Goal: Information Seeking & Learning: Learn about a topic

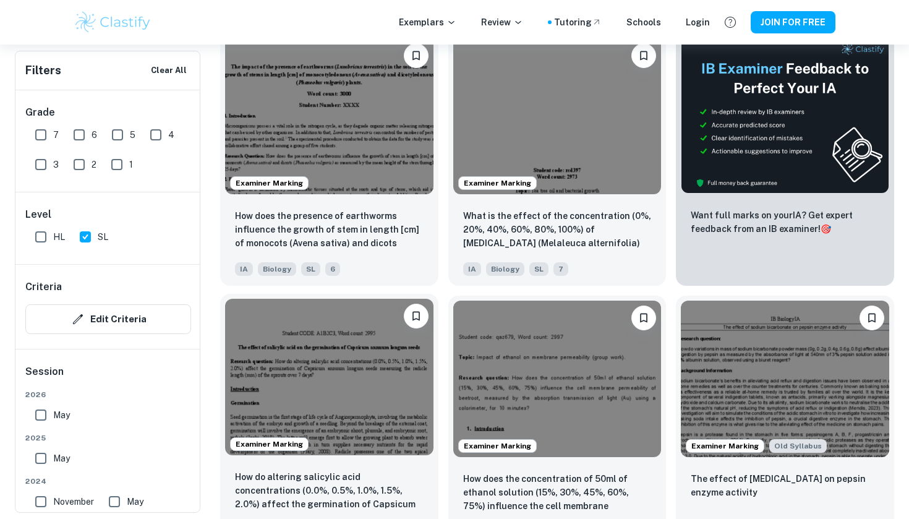
scroll to position [442, 0]
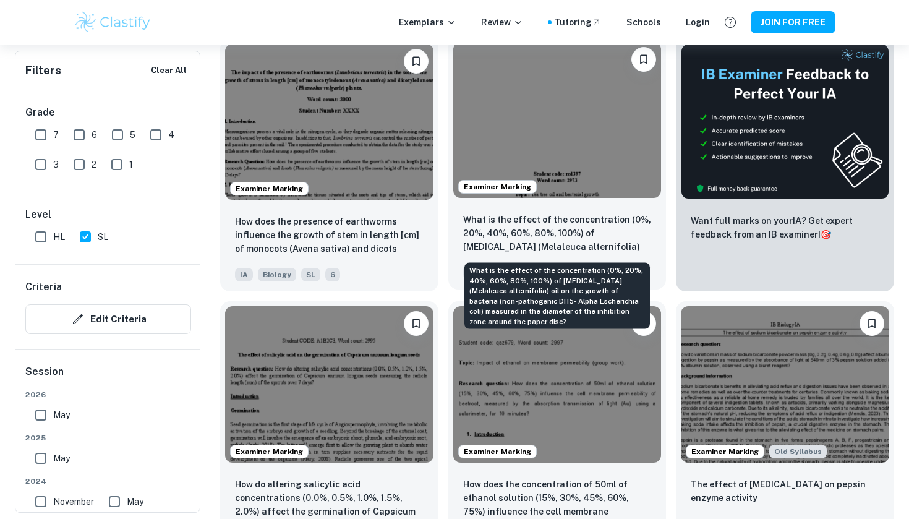
click at [529, 216] on p "What is the effect of the concentration (0%, 20%, 40%, 60%, 80%, 100%) of [MEDI…" at bounding box center [557, 234] width 189 height 42
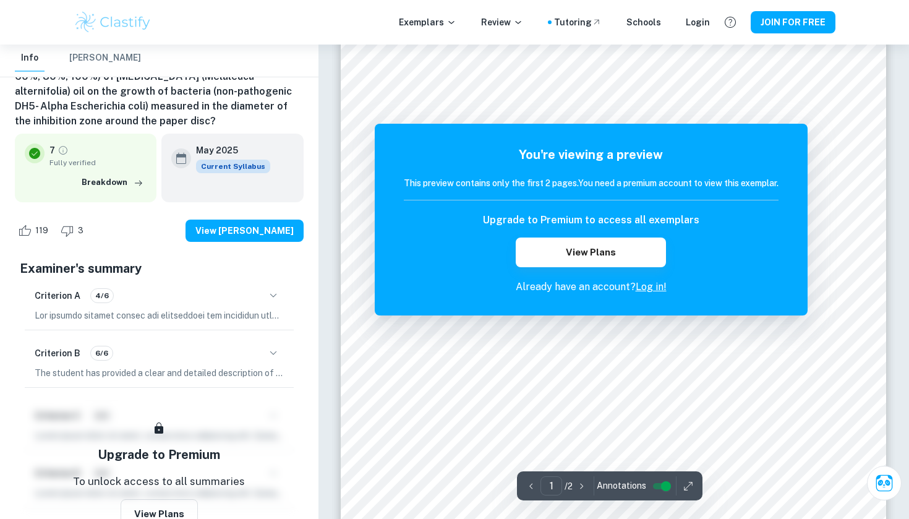
scroll to position [51, 0]
click at [279, 305] on div "Criterion A 4/6" at bounding box center [159, 304] width 269 height 52
click at [258, 296] on div "Criterion A 4/6" at bounding box center [159, 295] width 249 height 21
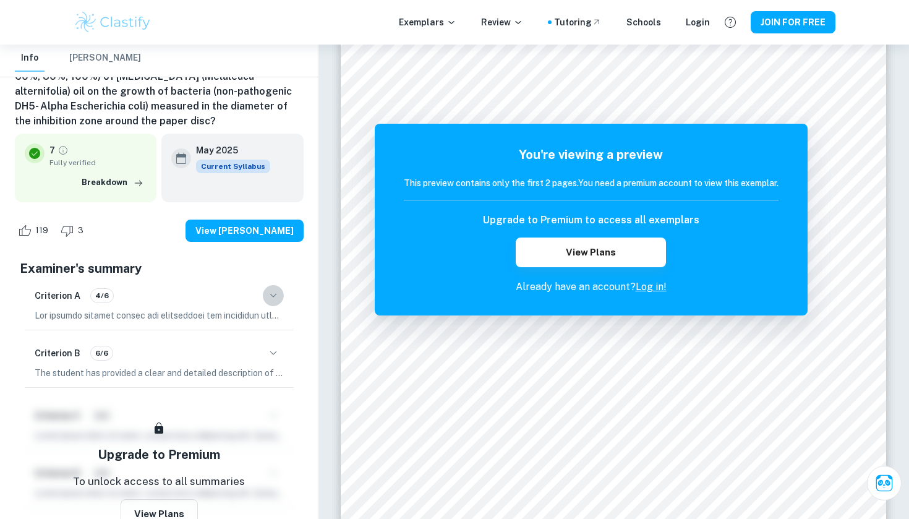
click at [275, 297] on icon "button" at bounding box center [273, 295] width 15 height 15
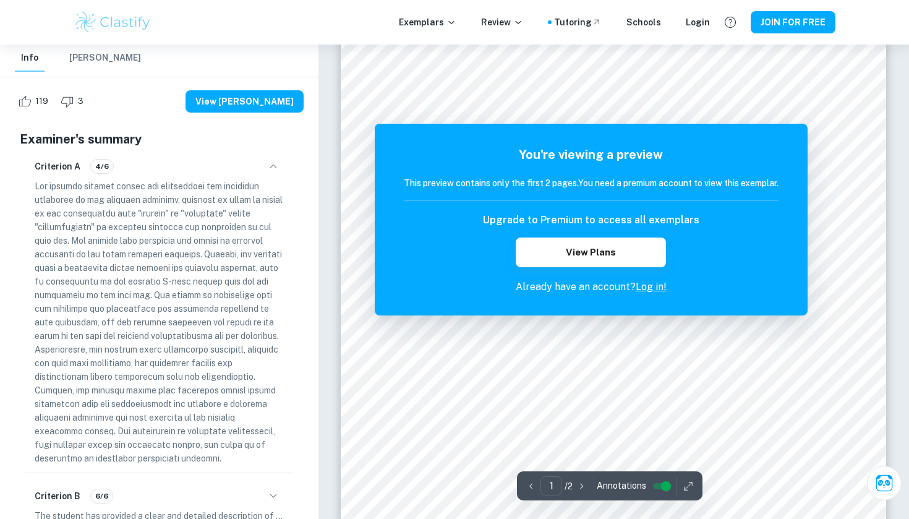
scroll to position [216, 0]
click at [240, 499] on div "Criterion B 6/6" at bounding box center [159, 495] width 249 height 21
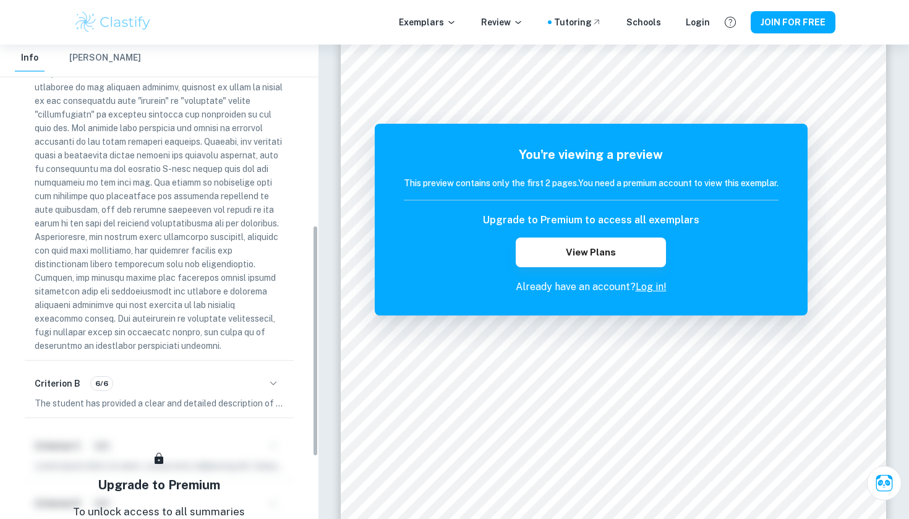
scroll to position [370, 0]
click at [272, 383] on icon "button" at bounding box center [273, 381] width 7 height 4
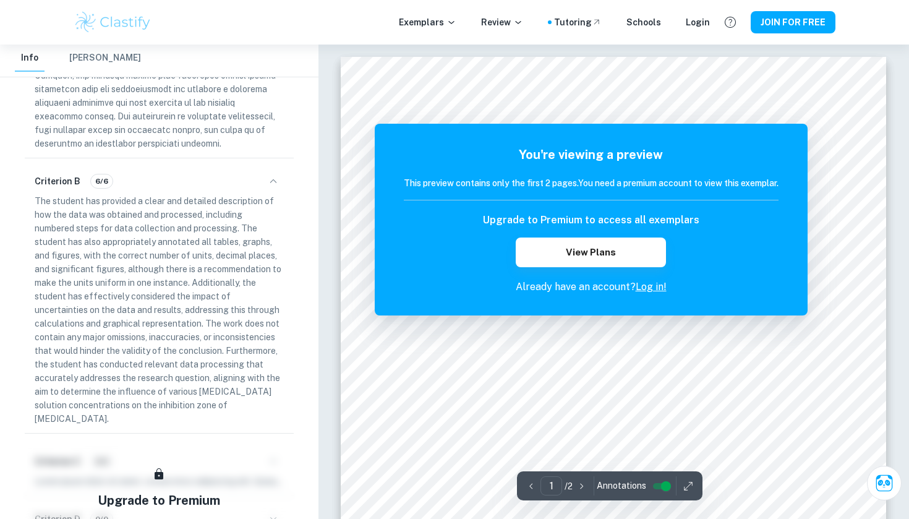
scroll to position [0, 0]
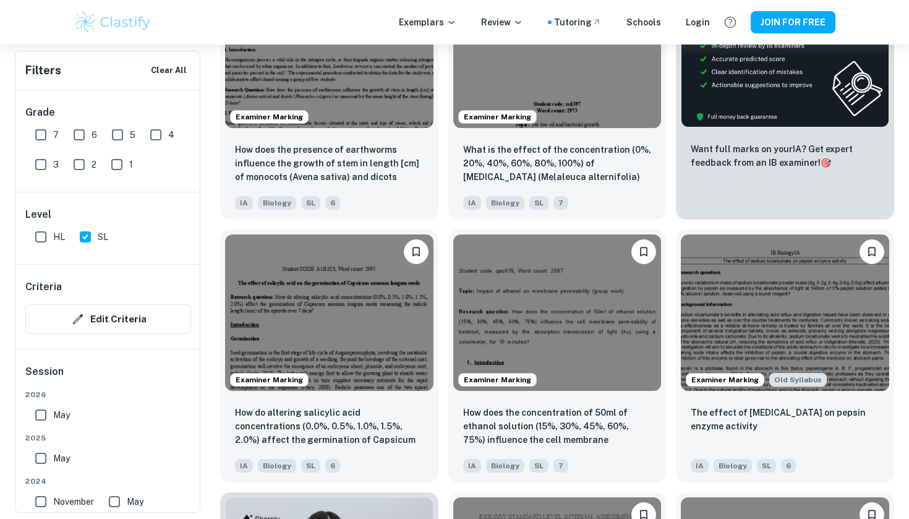
scroll to position [494, 0]
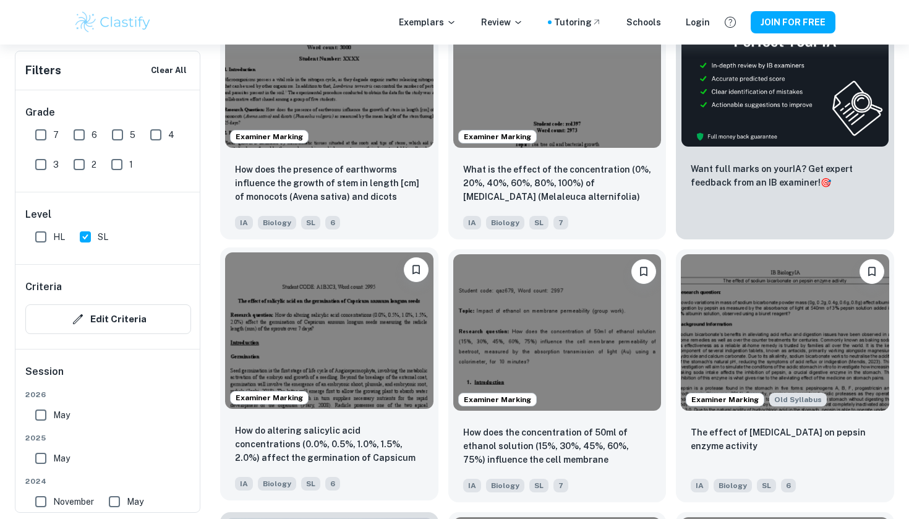
click at [318, 326] on img at bounding box center [329, 330] width 208 height 156
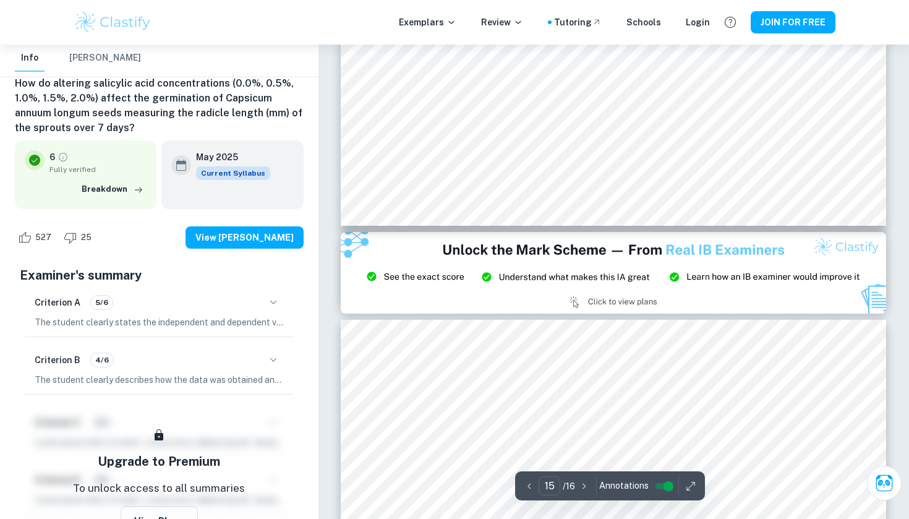
type input "14"
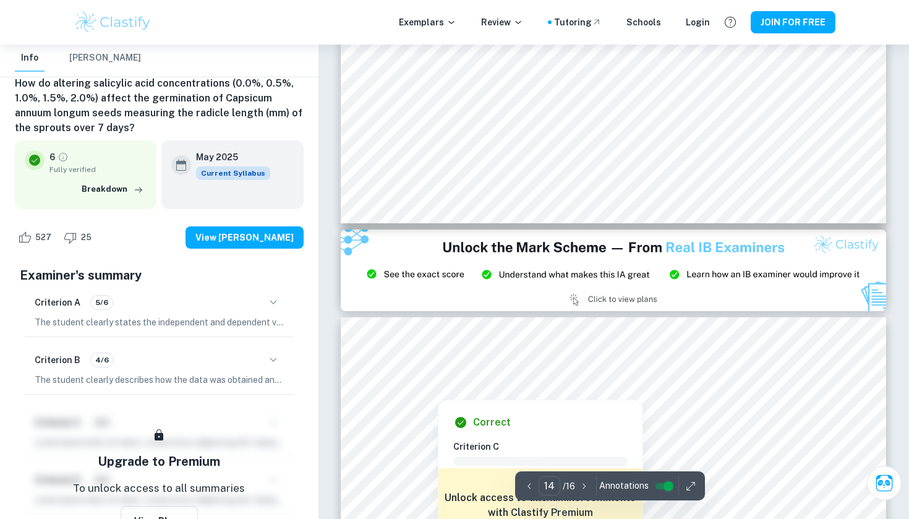
click at [425, 395] on div at bounding box center [438, 389] width 62 height 13
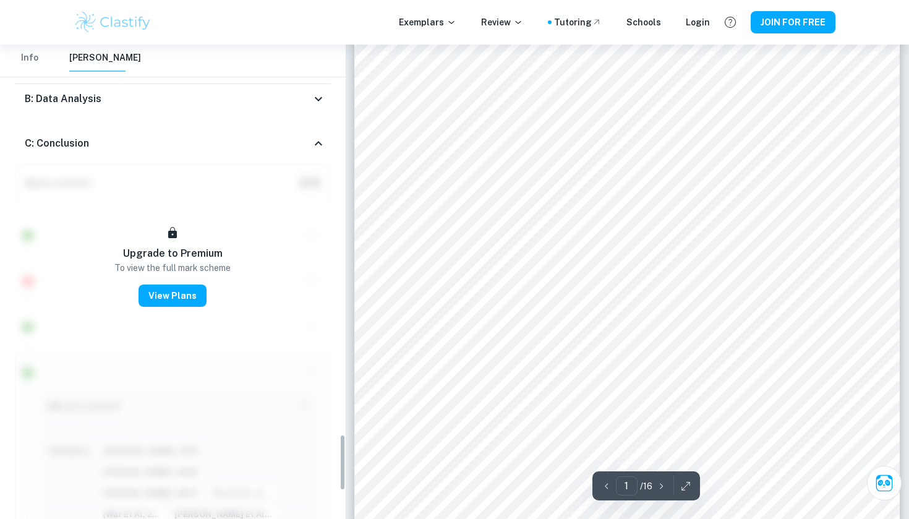
click at [308, 136] on div "C: Conclusion" at bounding box center [168, 143] width 286 height 15
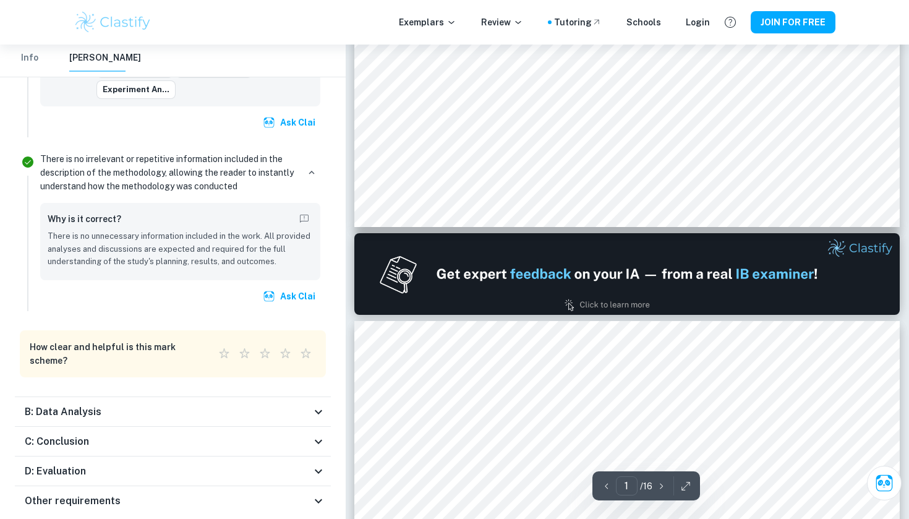
type input "2"
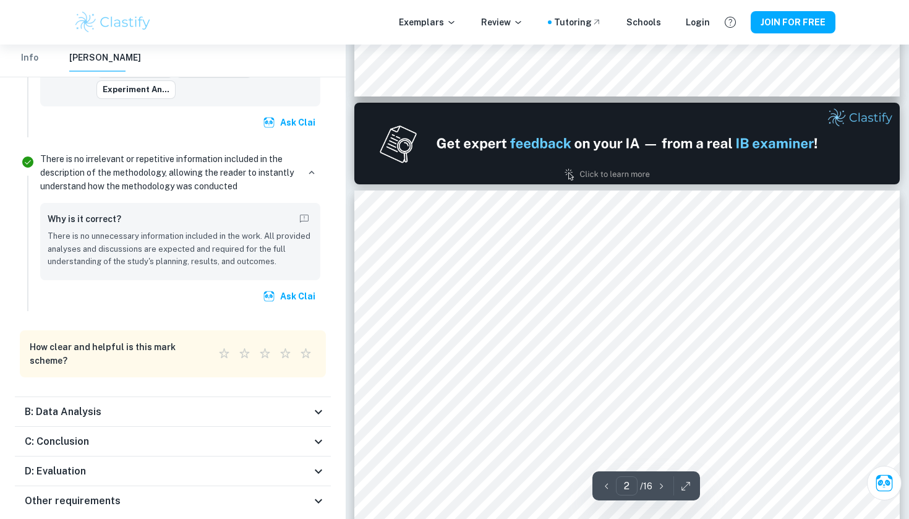
scroll to position [770, 0]
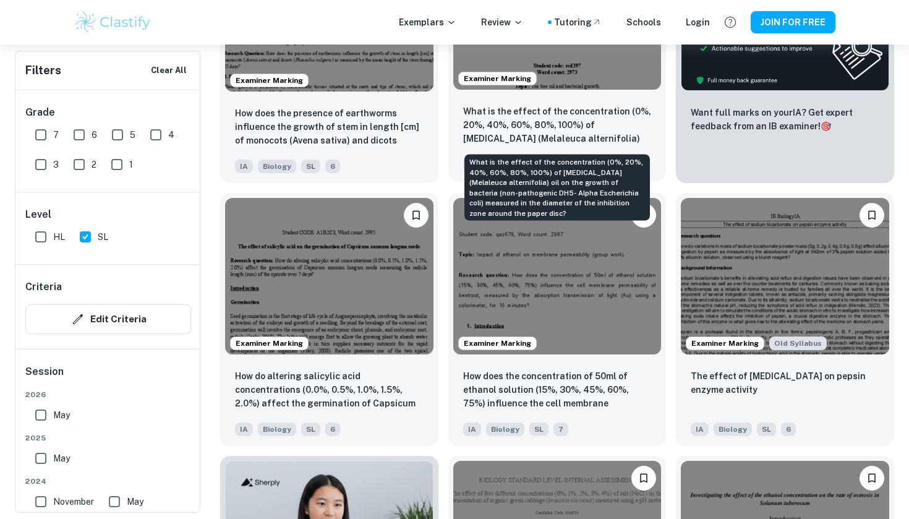
scroll to position [553, 0]
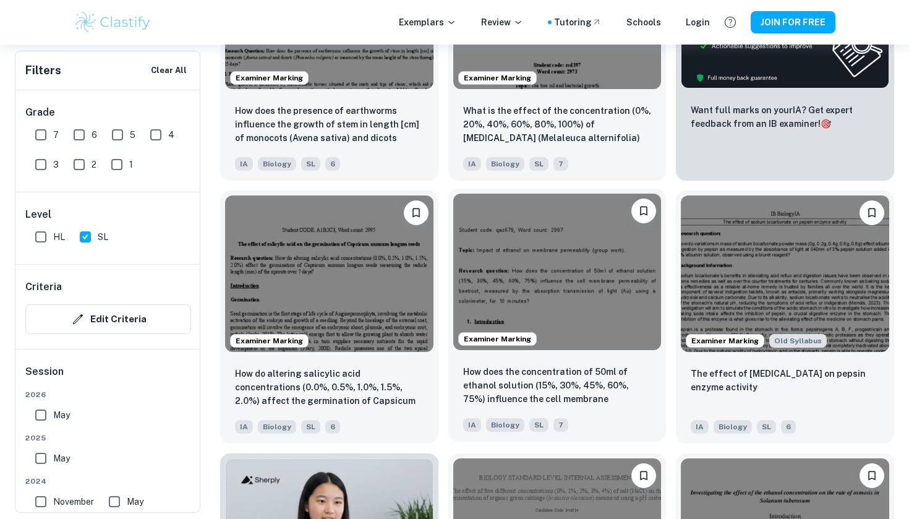
click at [559, 274] on img at bounding box center [557, 271] width 208 height 156
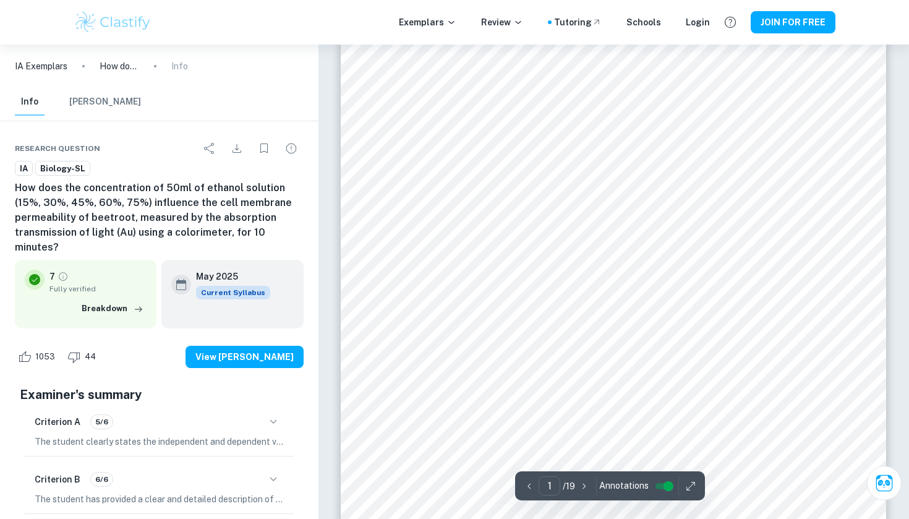
scroll to position [32, 0]
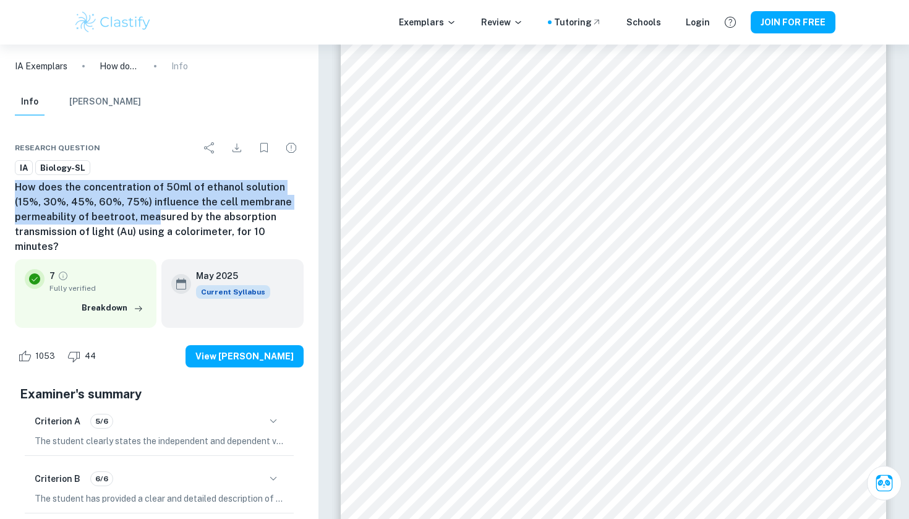
drag, startPoint x: 16, startPoint y: 185, endPoint x: 155, endPoint y: 208, distance: 140.3
click at [155, 208] on h6 "How does the concentration of 50ml of ethanol solution (15%, 30%, 45%, 60%, 75%…" at bounding box center [159, 217] width 289 height 74
click at [269, 150] on icon "Bookmark" at bounding box center [264, 147] width 15 height 15
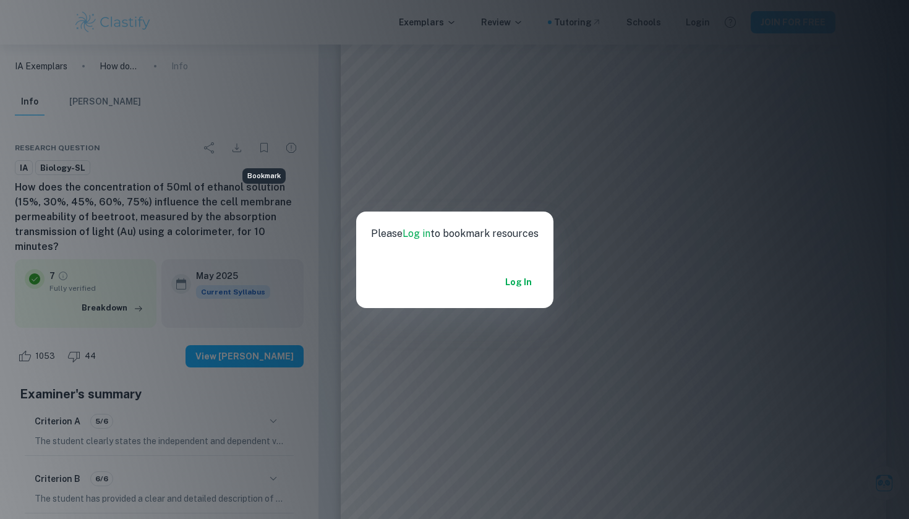
click at [559, 242] on div "Please Log in to bookmark resources Log in" at bounding box center [454, 259] width 909 height 519
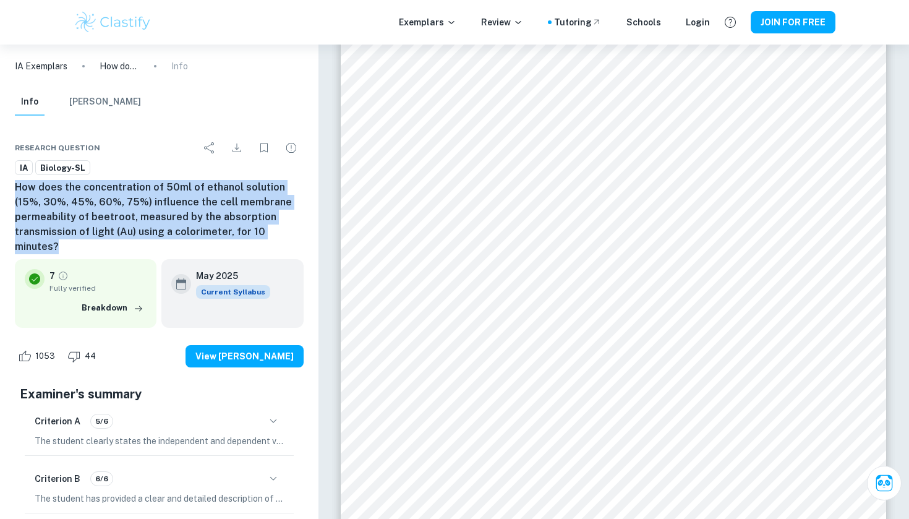
drag, startPoint x: 299, startPoint y: 234, endPoint x: 2, endPoint y: 190, distance: 300.5
click at [2, 190] on div "Research question IA Biology-SL How does the concentration of 50ml of [MEDICAL_…" at bounding box center [159, 425] width 318 height 609
copy h6 "How does the concentration of 50ml of ethanol solution (15%, 30%, 45%, 60%, 75%…"
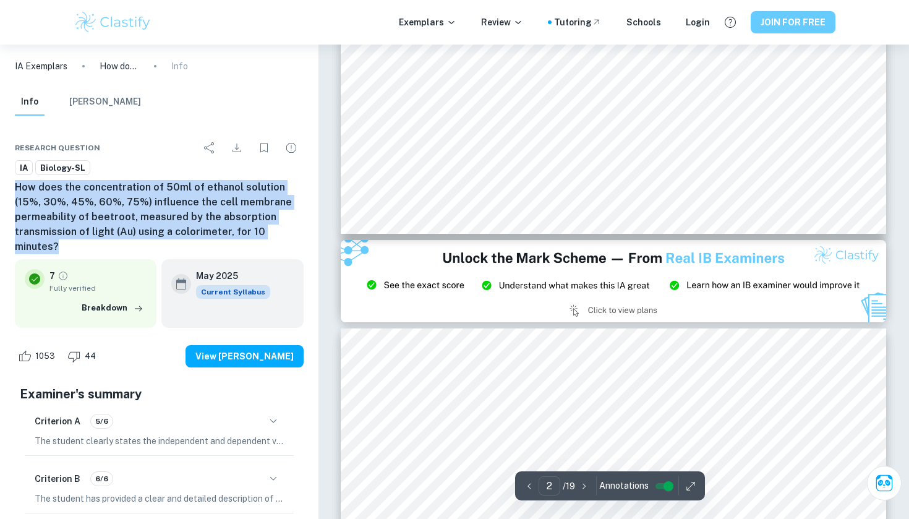
type input "3"
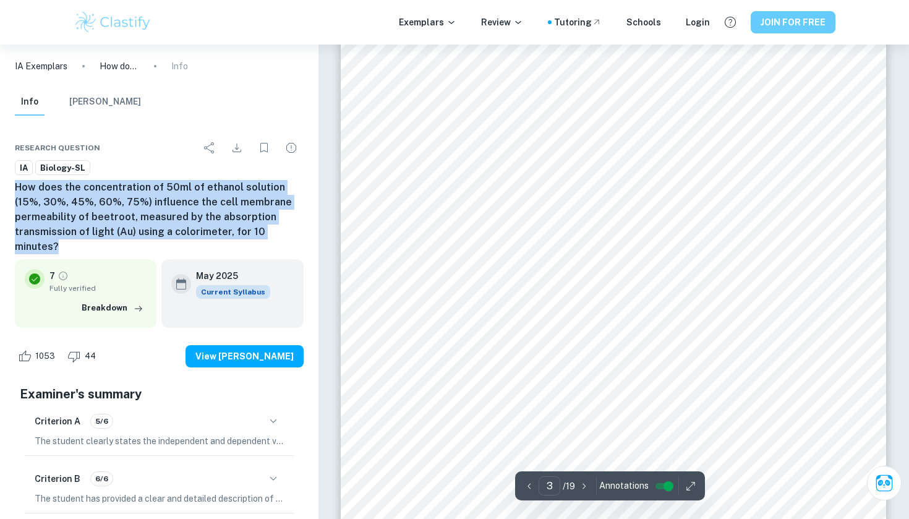
scroll to position [1983, 0]
